Goal: Task Accomplishment & Management: Manage account settings

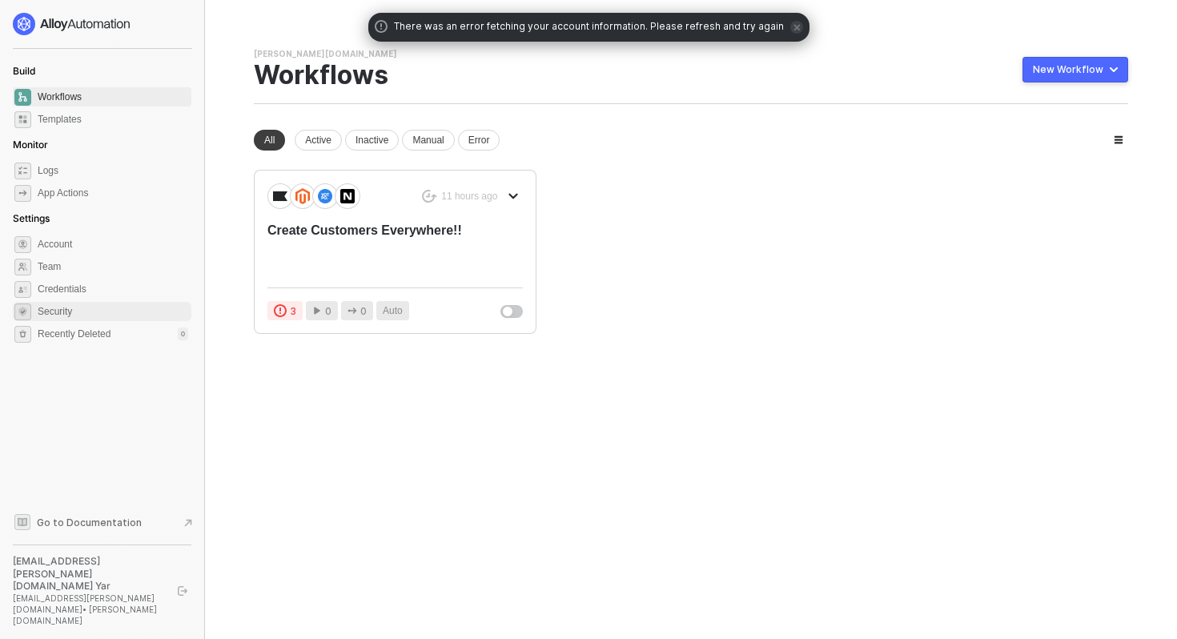
click at [88, 312] on span "Security" at bounding box center [113, 311] width 150 height 19
